Goal: Task Accomplishment & Management: Use online tool/utility

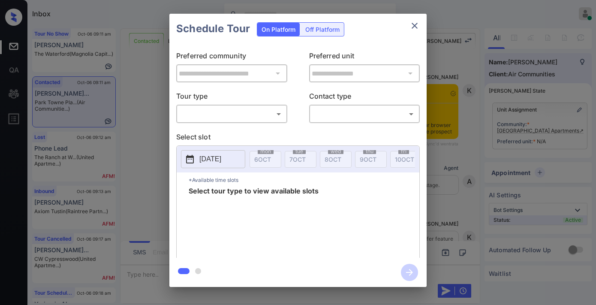
scroll to position [858, 0]
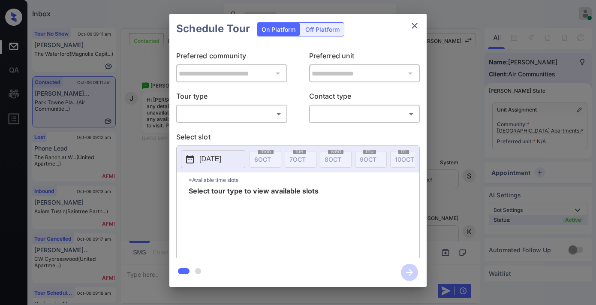
click at [229, 121] on div "​ ​" at bounding box center [231, 114] width 111 height 18
click at [224, 112] on body "Inbox [PERSON_NAME] Online Set yourself offline Set yourself on break Profile S…" at bounding box center [298, 152] width 596 height 305
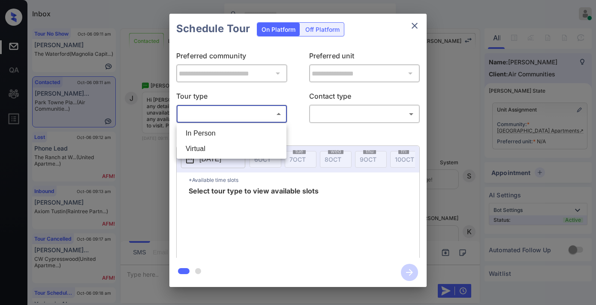
click at [224, 135] on li "In Person" at bounding box center [232, 133] width 106 height 15
type input "********"
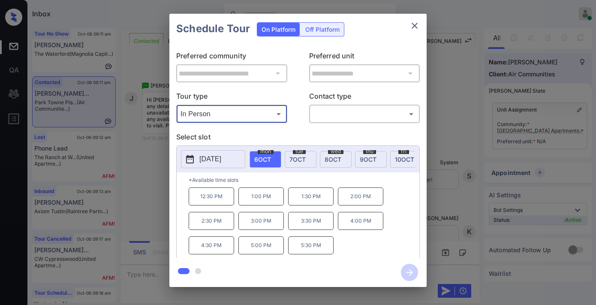
click at [416, 22] on icon "close" at bounding box center [415, 26] width 10 height 10
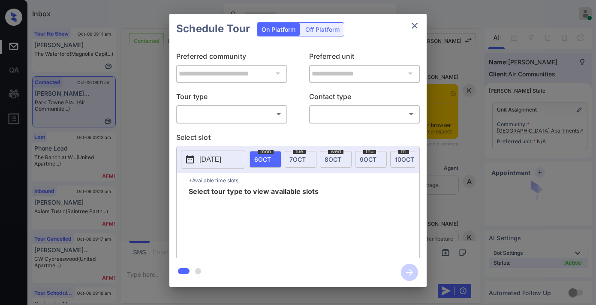
scroll to position [945, 0]
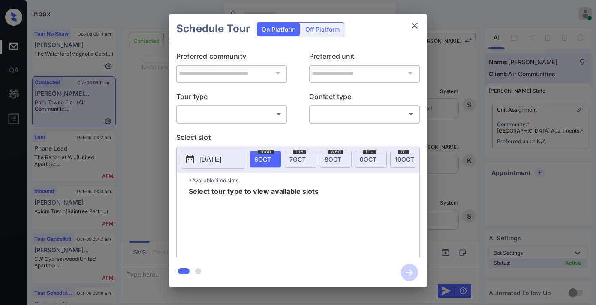
click at [258, 110] on body "Inbox [PERSON_NAME] Online Set yourself offline Set yourself on break Profile S…" at bounding box center [298, 152] width 596 height 305
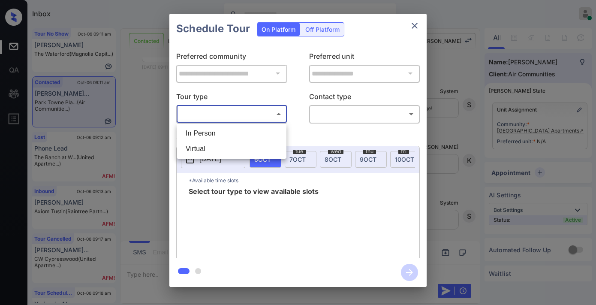
click at [223, 134] on li "In Person" at bounding box center [232, 133] width 106 height 15
type input "********"
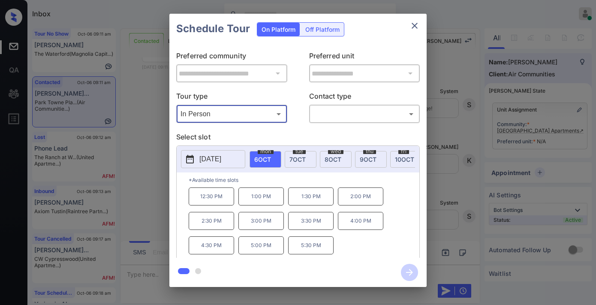
click at [418, 24] on icon "close" at bounding box center [415, 26] width 10 height 10
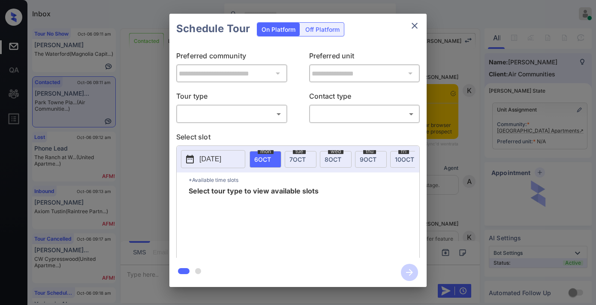
scroll to position [849, 0]
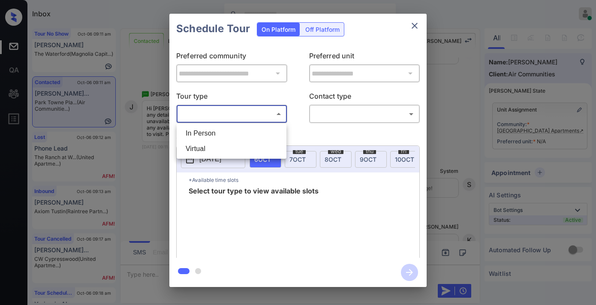
click at [260, 110] on body "Inbox [PERSON_NAME] Online Set yourself offline Set yourself on break Profile S…" at bounding box center [298, 152] width 596 height 305
click at [260, 134] on li "In Person" at bounding box center [232, 133] width 106 height 15
type input "********"
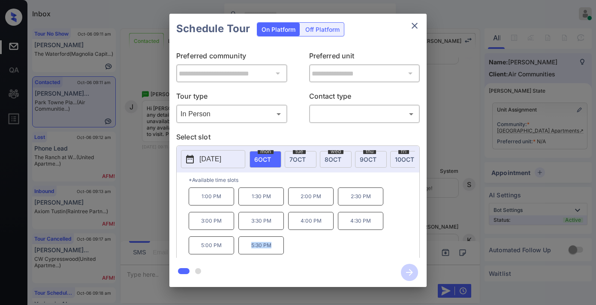
drag, startPoint x: 260, startPoint y: 246, endPoint x: 251, endPoint y: 248, distance: 9.2
click at [249, 248] on div "1:00 PM 1:30 PM 2:00 PM 2:30 PM 3:00 PM 3:30 PM 4:00 PM 4:30 PM 5:00 PM 5:30 PM" at bounding box center [304, 221] width 231 height 69
copy p "5:30 PM"
click at [416, 30] on icon "close" at bounding box center [415, 26] width 10 height 10
